Goal: Task Accomplishment & Management: Use online tool/utility

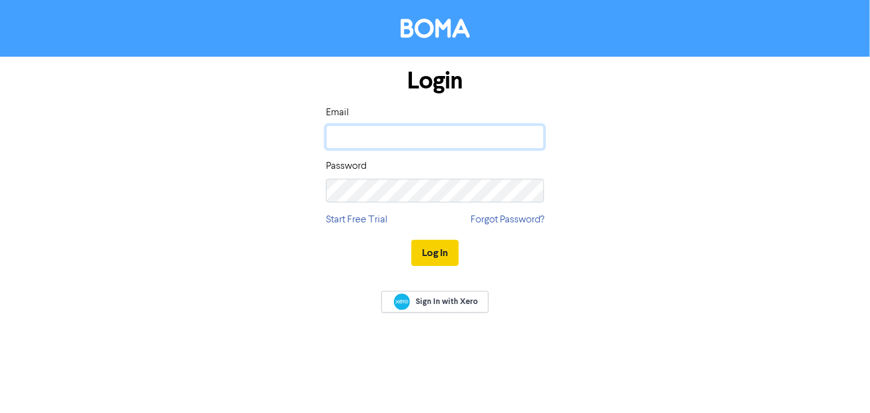
type input "[PERSON_NAME][EMAIL_ADDRESS][DOMAIN_NAME]"
click at [437, 262] on button "Log In" at bounding box center [434, 253] width 47 height 26
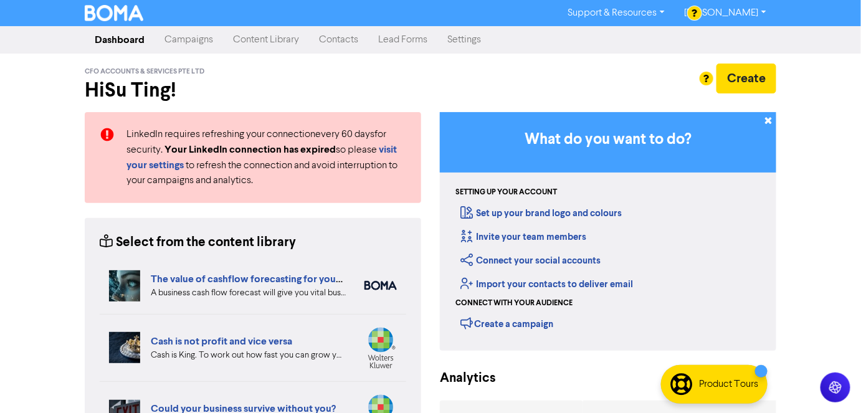
click at [181, 45] on link "Campaigns" at bounding box center [189, 39] width 69 height 25
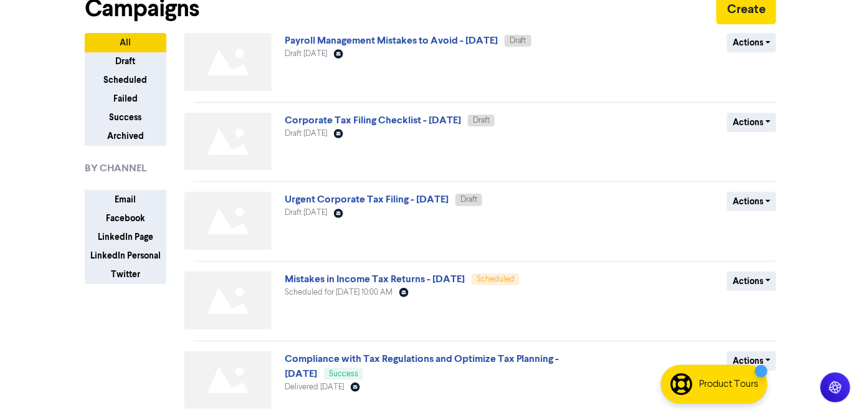
scroll to position [170, 0]
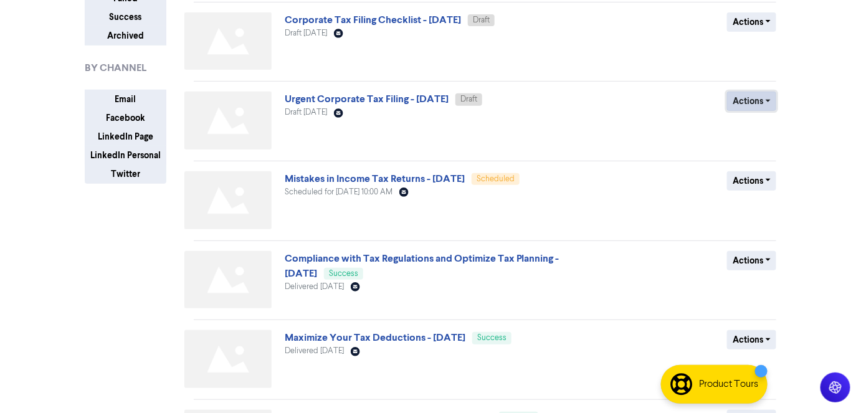
click at [758, 99] on button "Actions" at bounding box center [751, 101] width 49 height 19
click at [438, 102] on link "Urgent Corporate Tax Filing - [DATE]" at bounding box center [367, 99] width 164 height 12
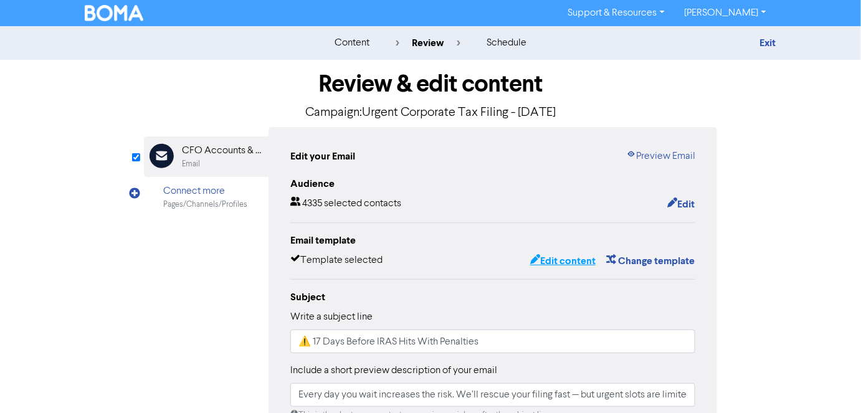
click at [572, 256] on button "Edit content" at bounding box center [563, 261] width 67 height 16
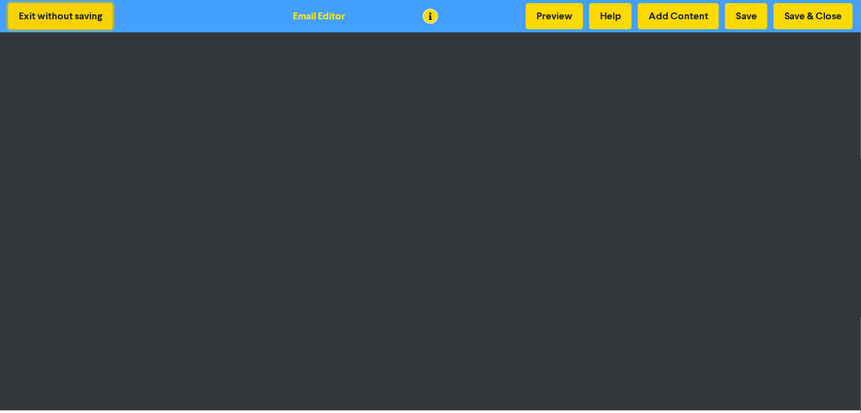
click at [35, 22] on button "Exit without saving" at bounding box center [60, 16] width 105 height 26
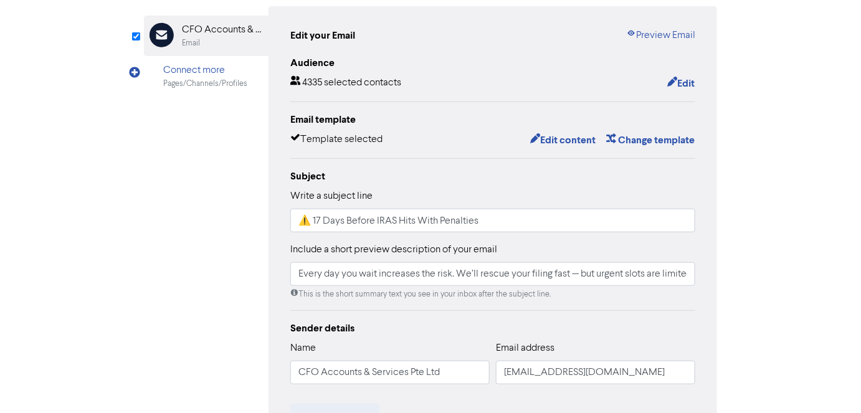
scroll to position [298, 0]
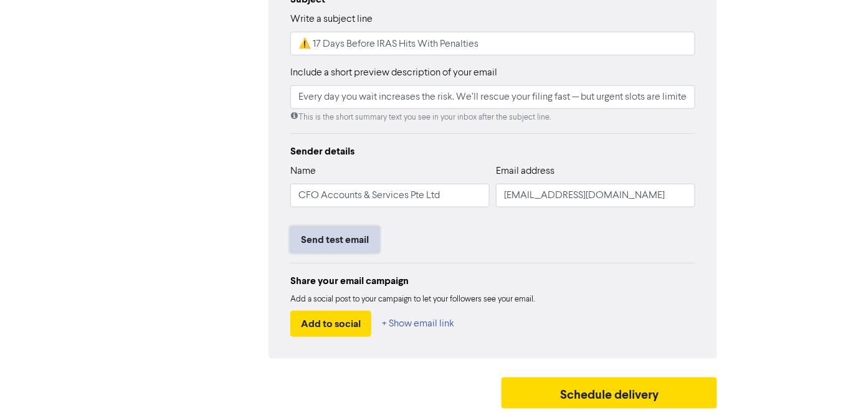
click at [337, 238] on button "Send test email" at bounding box center [334, 240] width 89 height 26
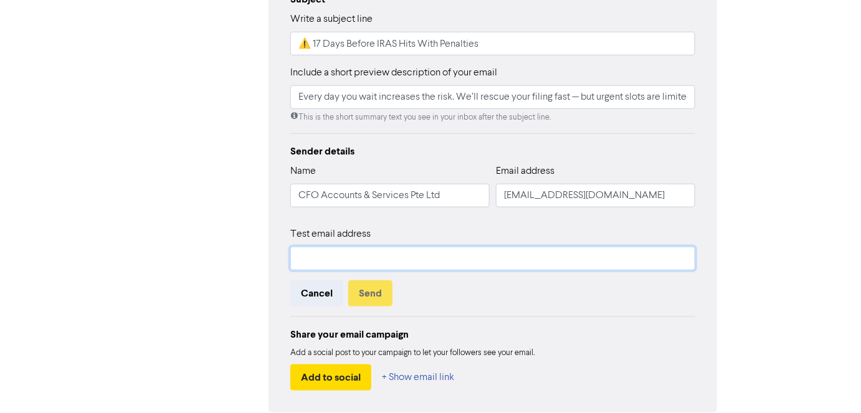
click at [434, 265] on input "text" at bounding box center [492, 259] width 405 height 24
type input "[EMAIL_ADDRESS][DOMAIN_NAME]"
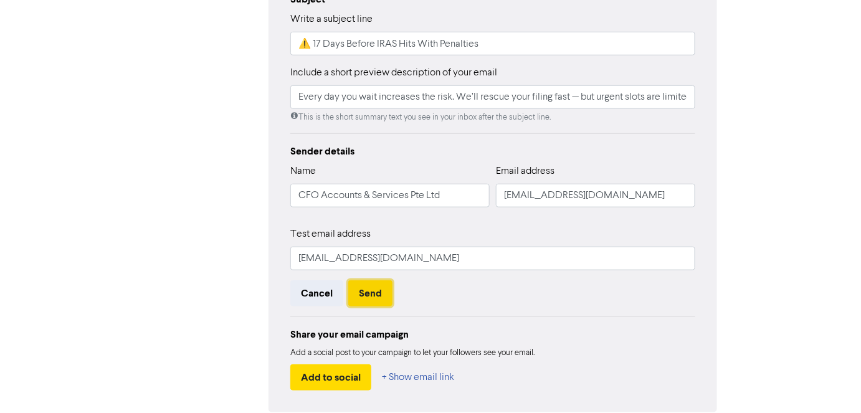
click at [384, 289] on button "Send" at bounding box center [370, 293] width 44 height 26
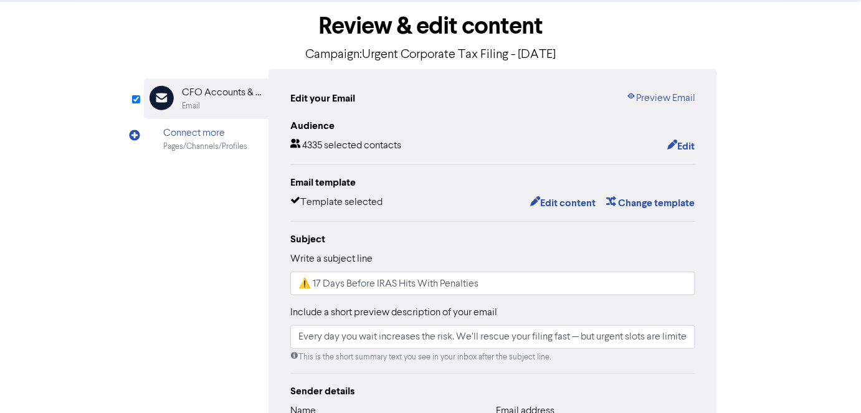
scroll to position [0, 0]
